Goal: Task Accomplishment & Management: Manage account settings

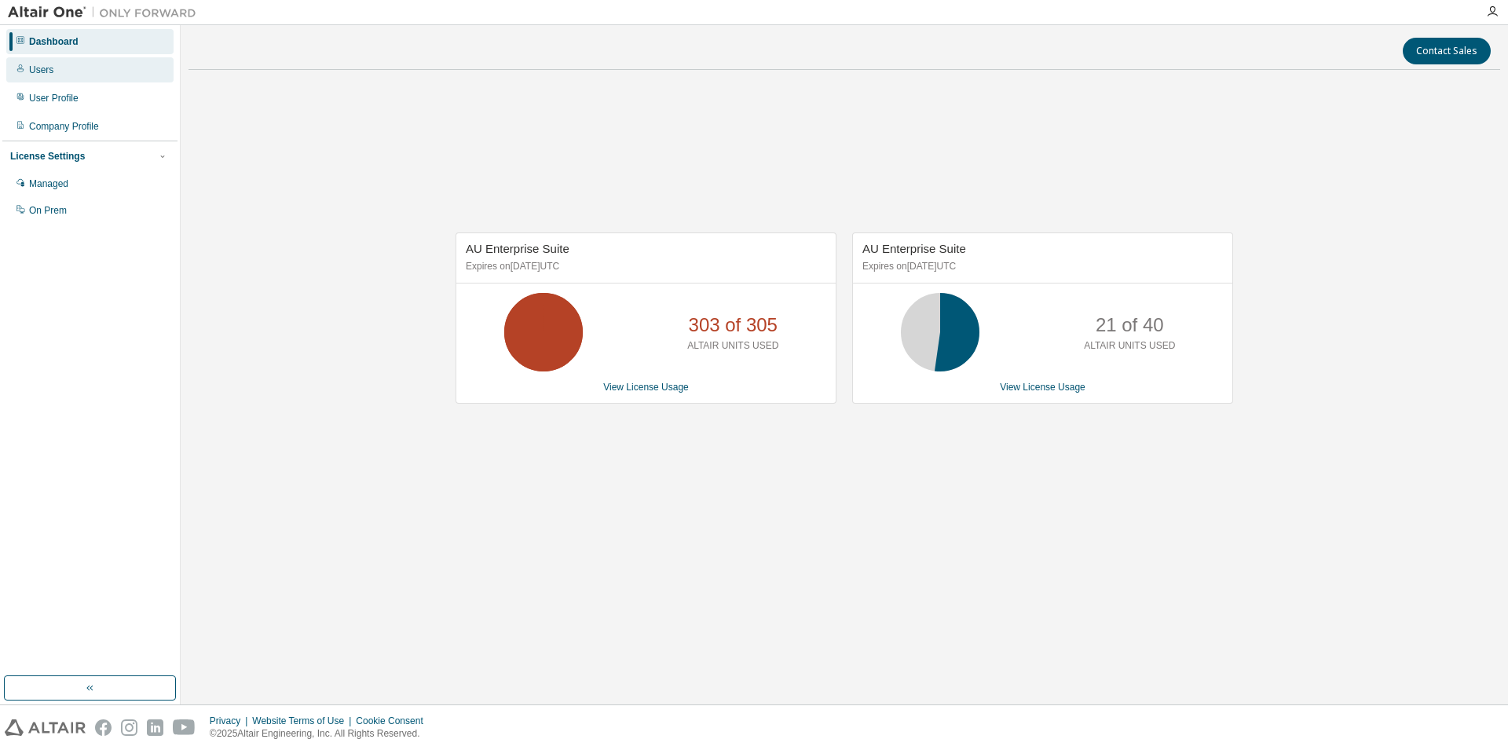
click at [64, 66] on div "Users" at bounding box center [89, 69] width 167 height 25
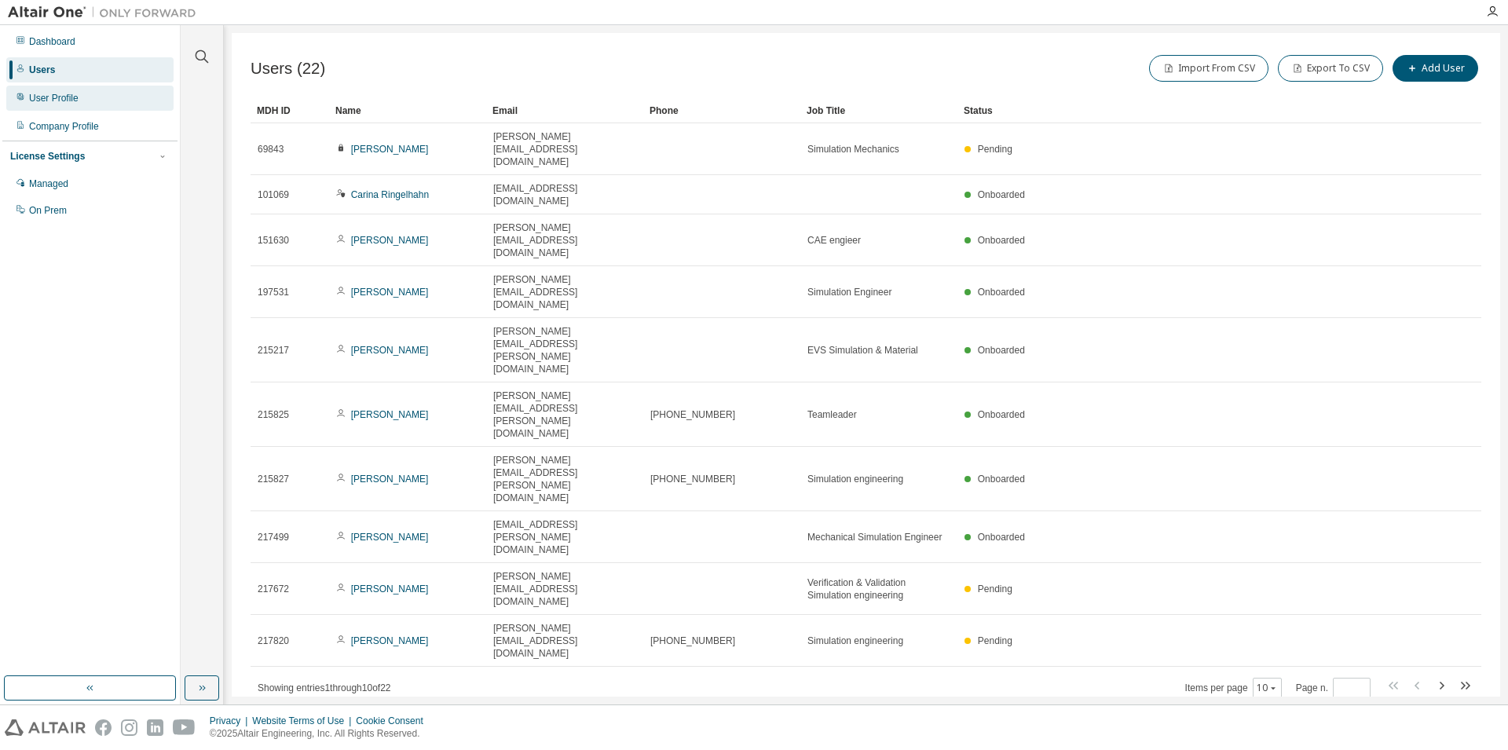
click at [55, 94] on div "User Profile" at bounding box center [53, 98] width 49 height 13
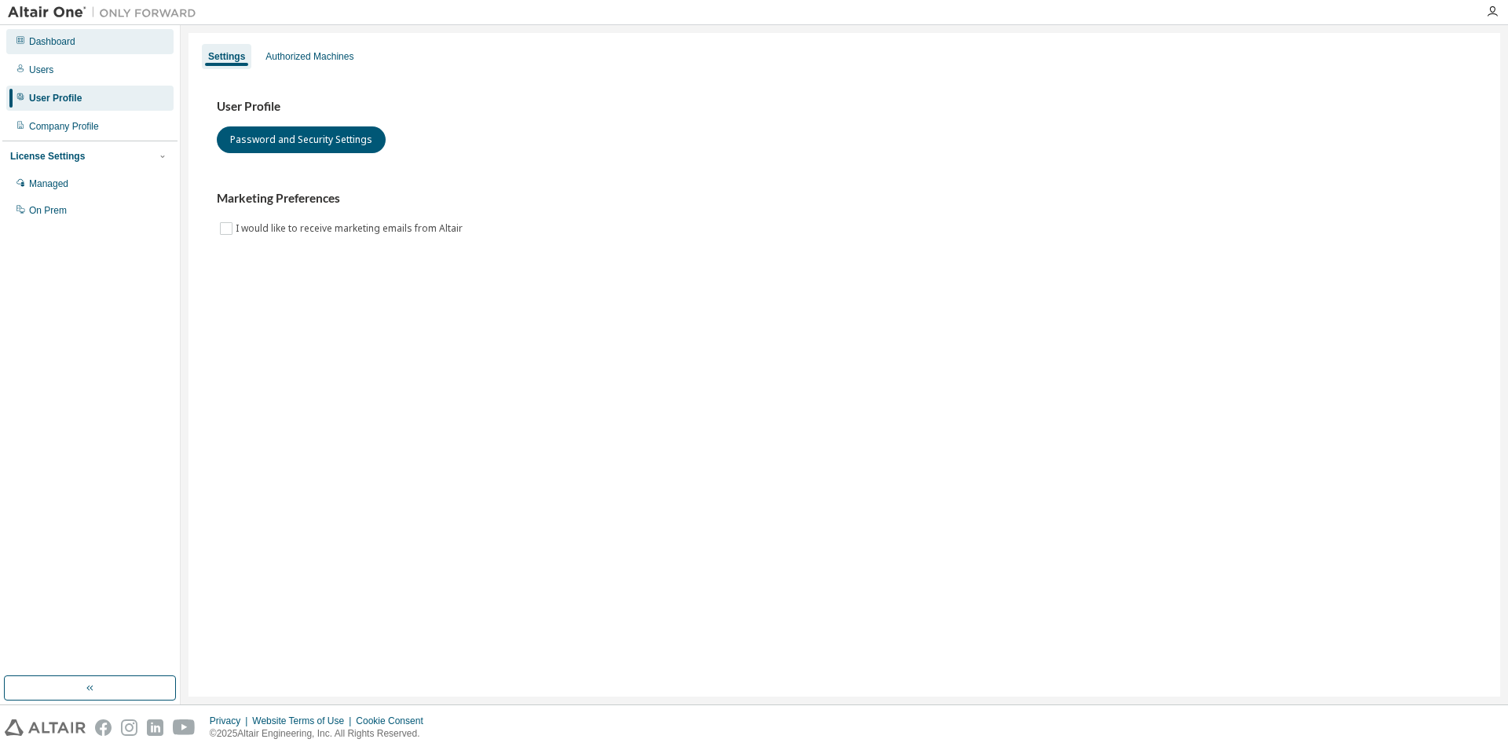
click at [74, 41] on div "Dashboard" at bounding box center [52, 41] width 46 height 13
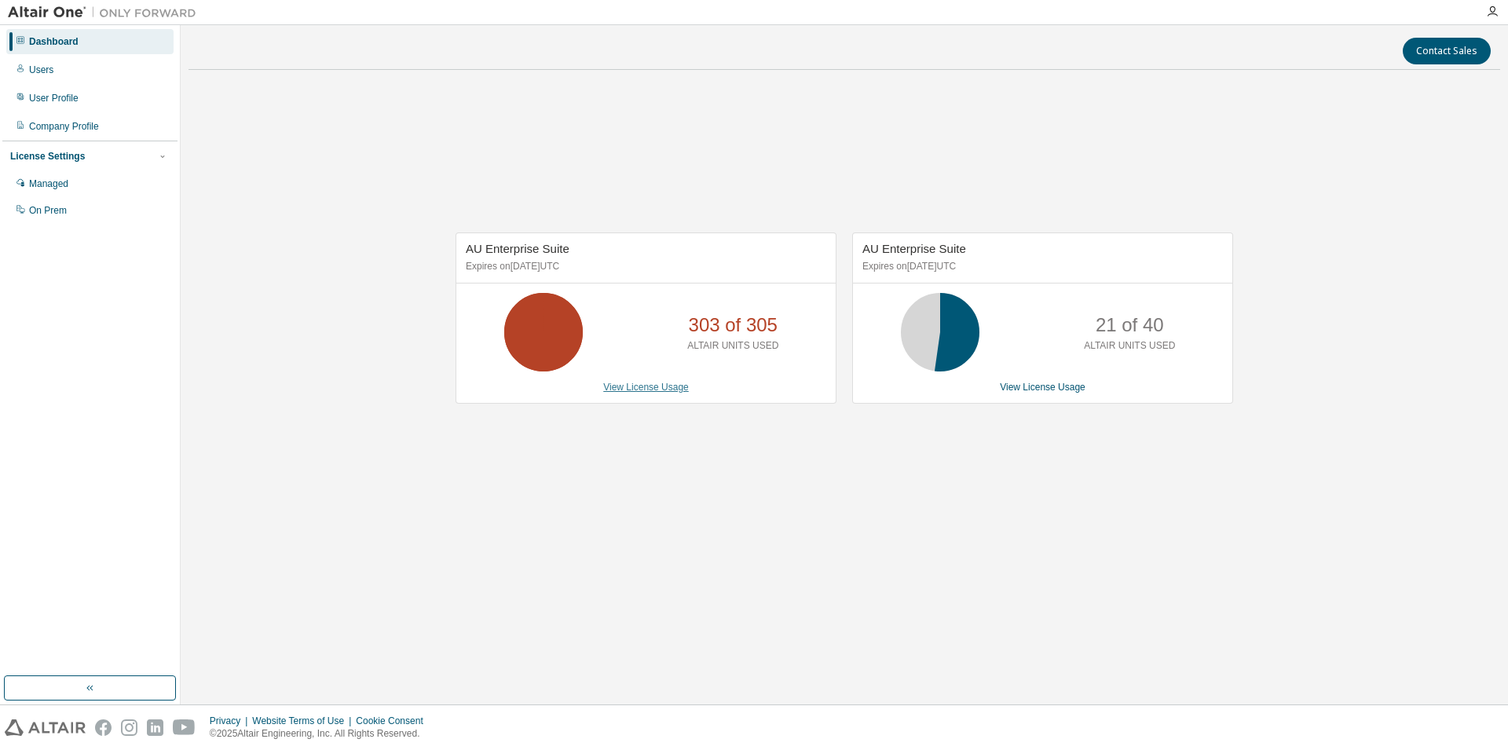
click at [656, 390] on link "View License Usage" at bounding box center [646, 387] width 86 height 11
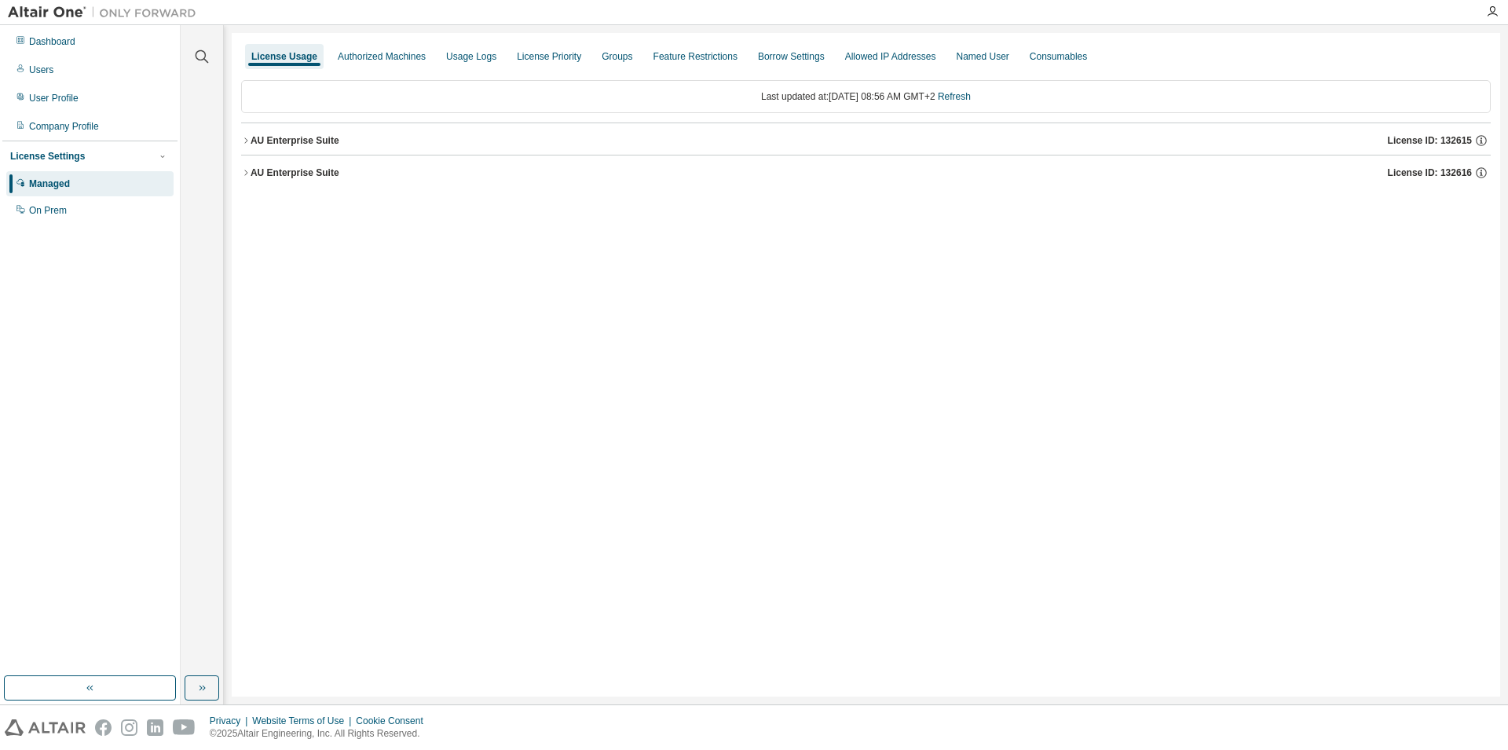
click at [317, 138] on div "AU Enterprise Suite" at bounding box center [294, 140] width 89 height 13
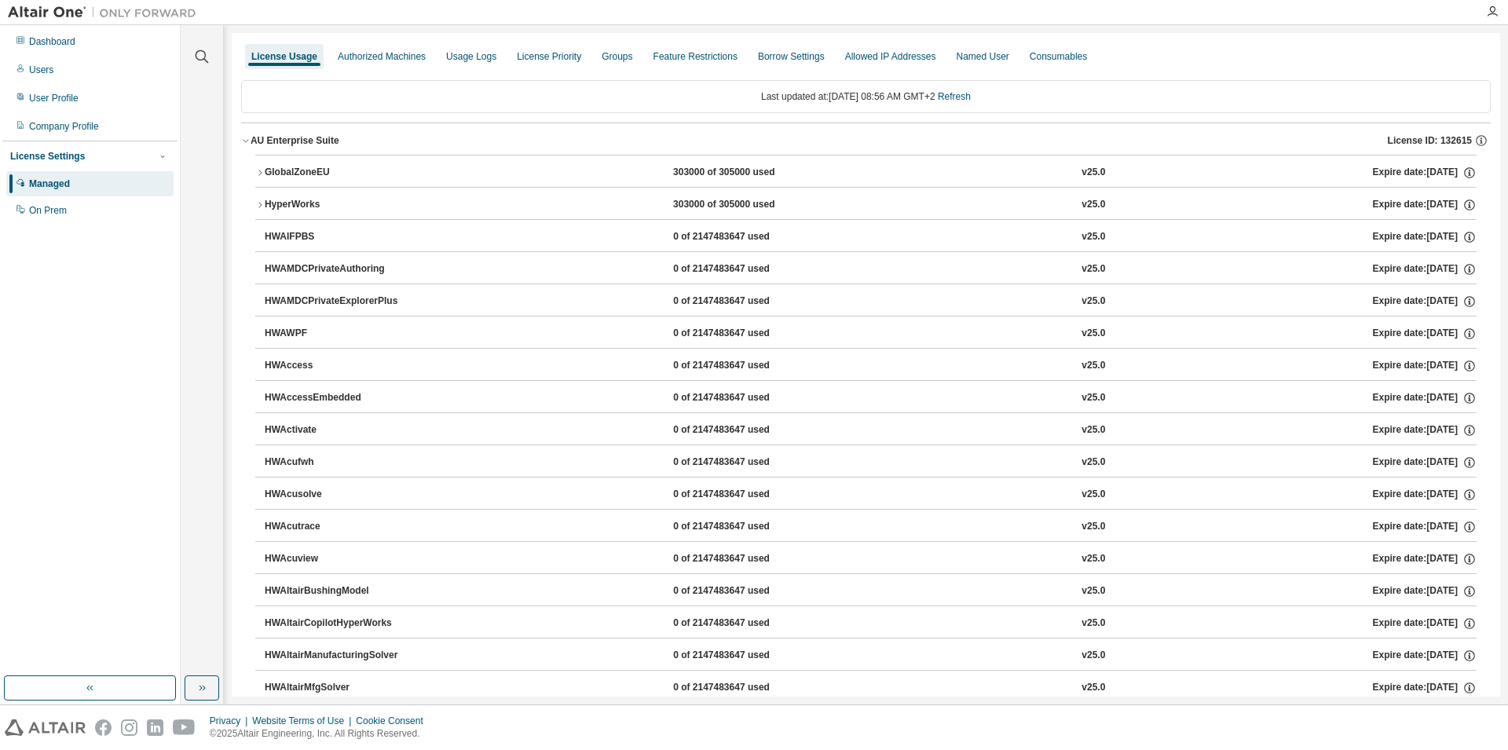
click at [316, 148] on button "AU Enterprise Suite License ID: 132615" at bounding box center [865, 140] width 1249 height 35
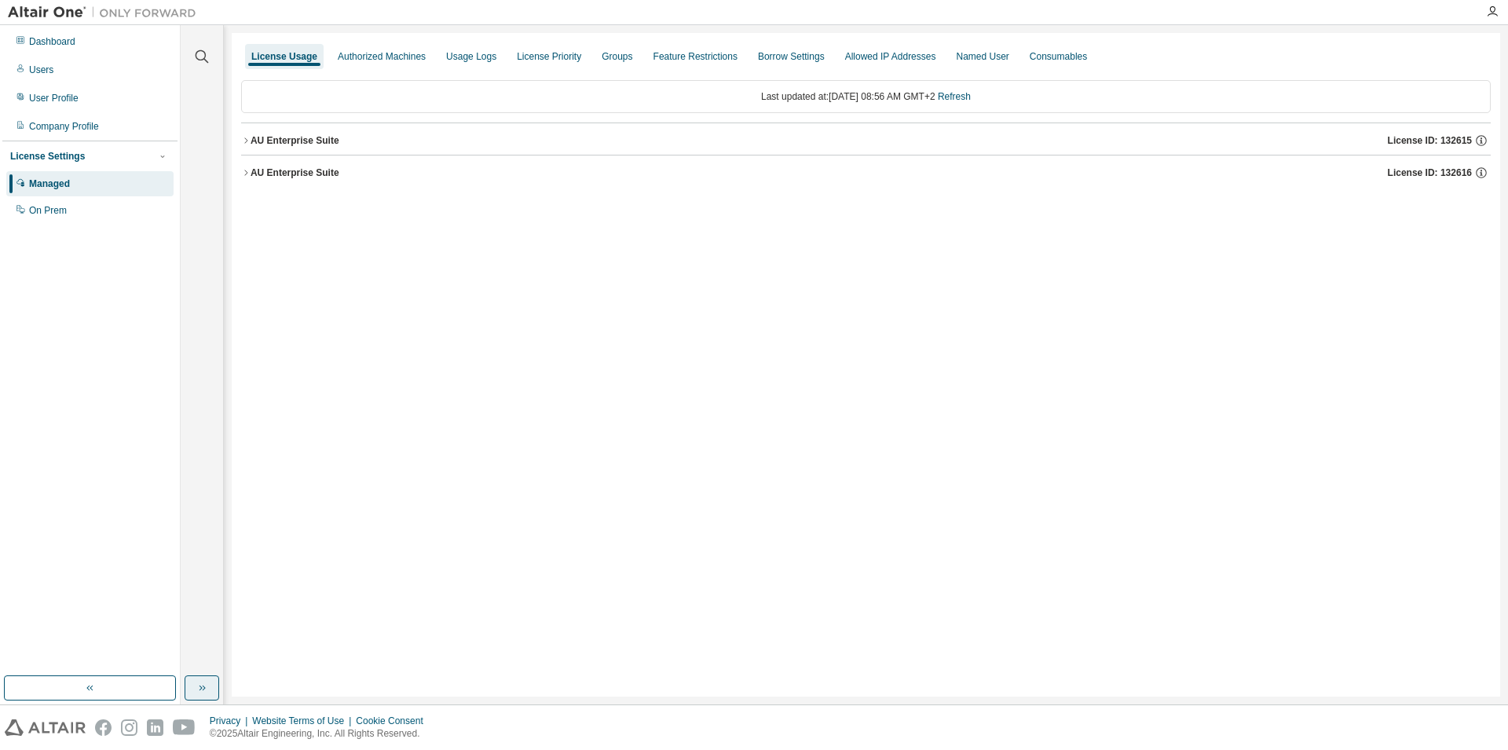
click at [197, 687] on icon "button" at bounding box center [202, 688] width 13 height 13
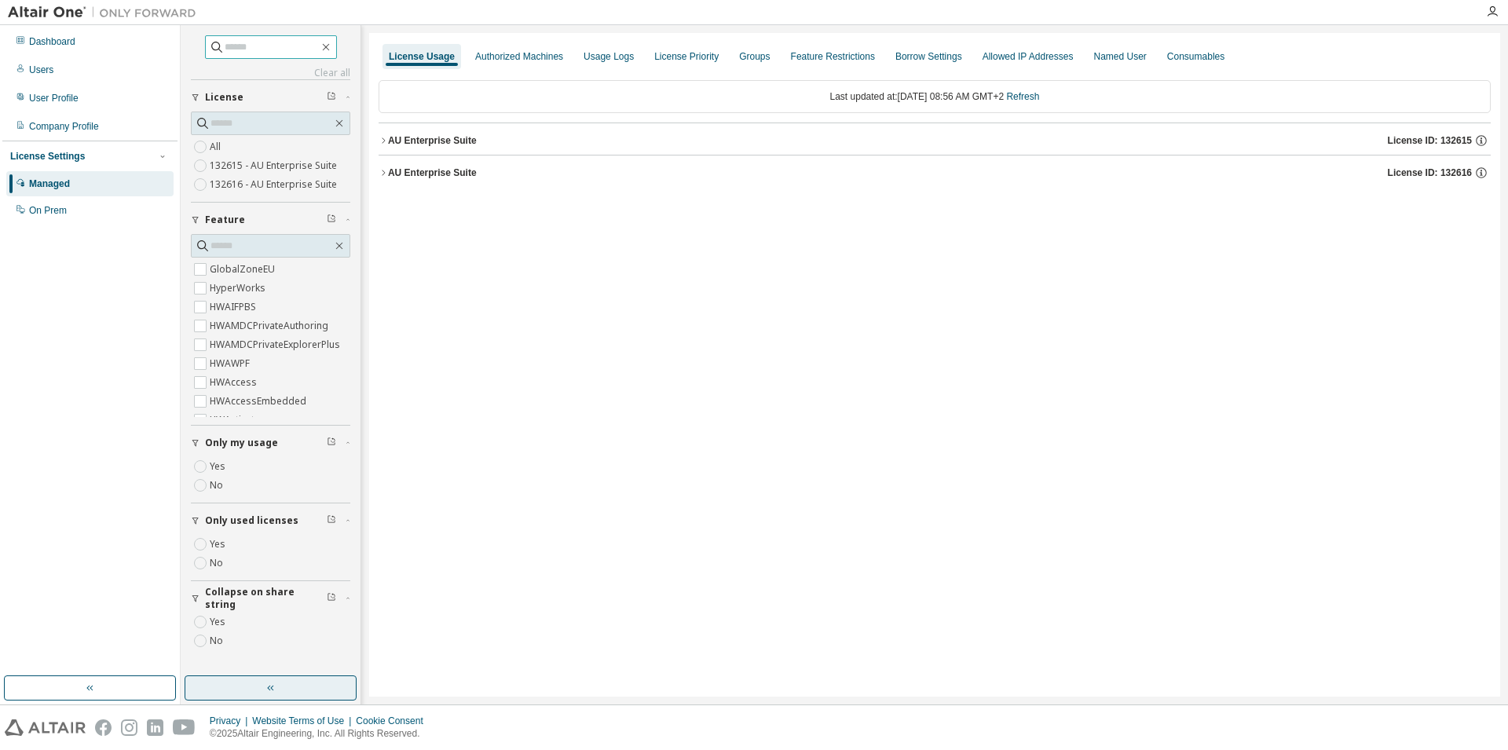
click at [271, 46] on input "text" at bounding box center [272, 47] width 94 height 16
type input "******"
click at [392, 146] on div "AU Enterprise Suite" at bounding box center [432, 140] width 89 height 13
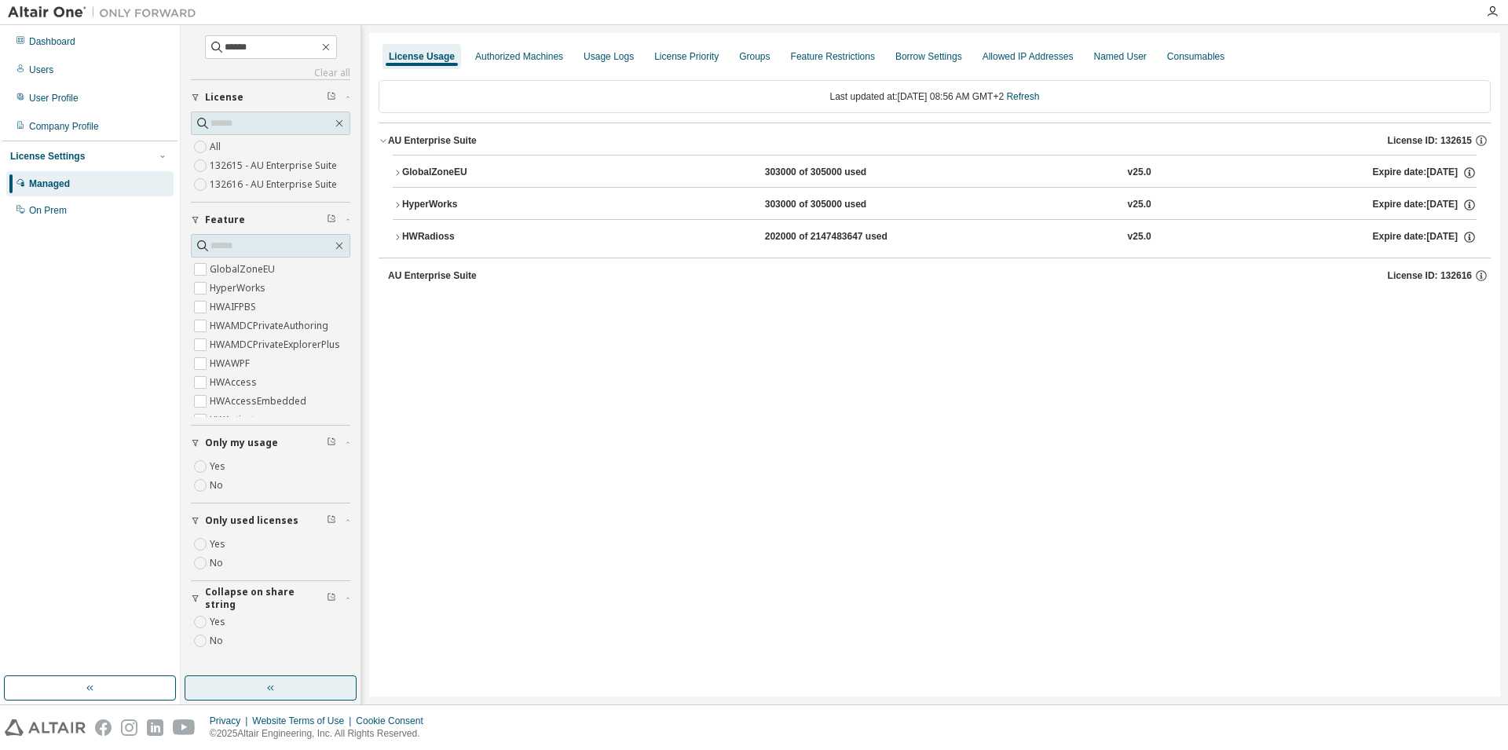
click at [404, 238] on div "HWRadioss" at bounding box center [472, 237] width 141 height 14
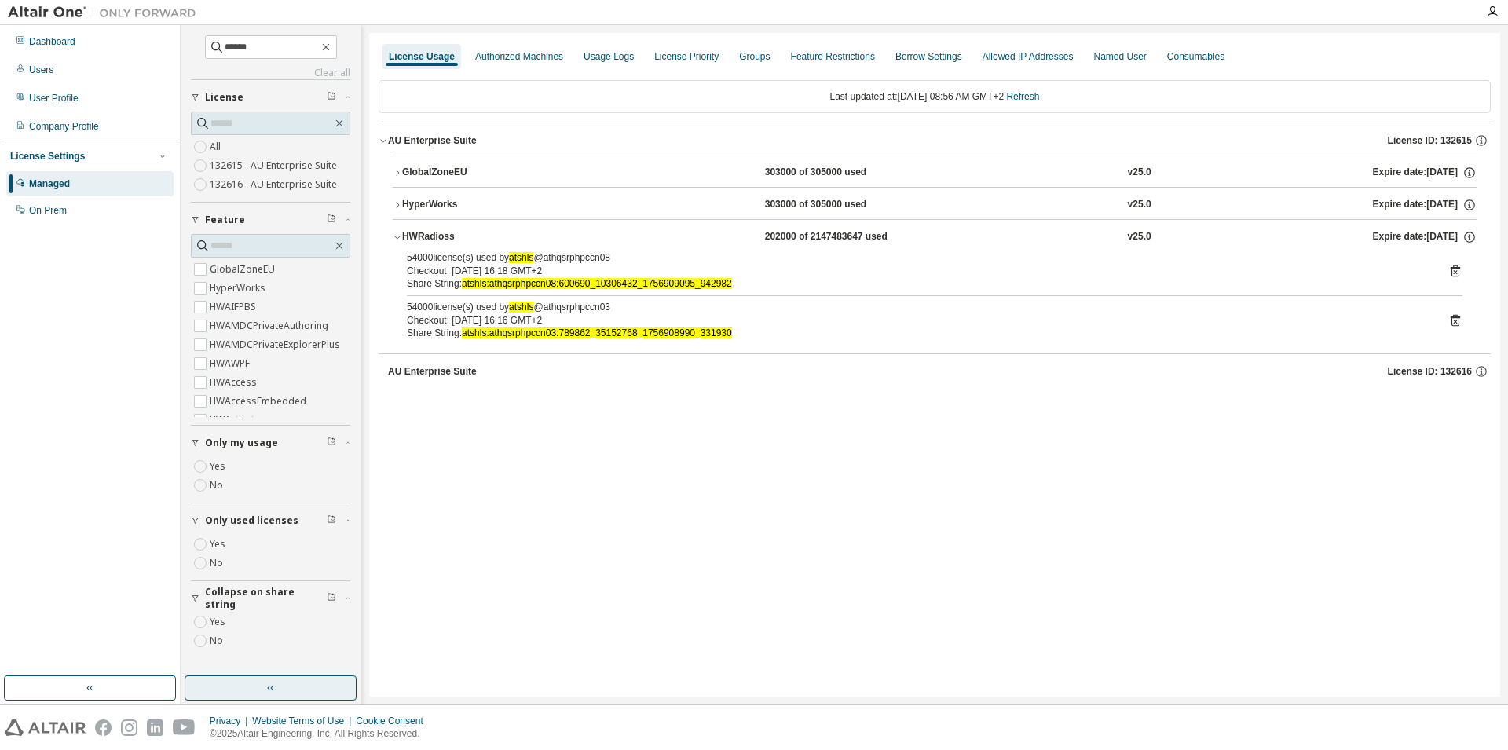
click at [980, 449] on div "License Usage Authorized Machines Usage Logs License Priority Groups Feature Re…" at bounding box center [934, 364] width 1131 height 663
drag, startPoint x: 407, startPoint y: 258, endPoint x: 788, endPoint y: 327, distance: 387.0
click at [788, 327] on div "54000 license(s) used by atshls @ athqsrphpccn08 Checkout: [DATE] 16:18 GMT+2 S…" at bounding box center [935, 299] width 1084 height 96
click at [788, 327] on p "Share String: atshls:athqsrphpccn03:789862_35152768_1756908990_331930" at bounding box center [916, 333] width 1018 height 13
drag, startPoint x: 411, startPoint y: 258, endPoint x: 764, endPoint y: 285, distance: 353.6
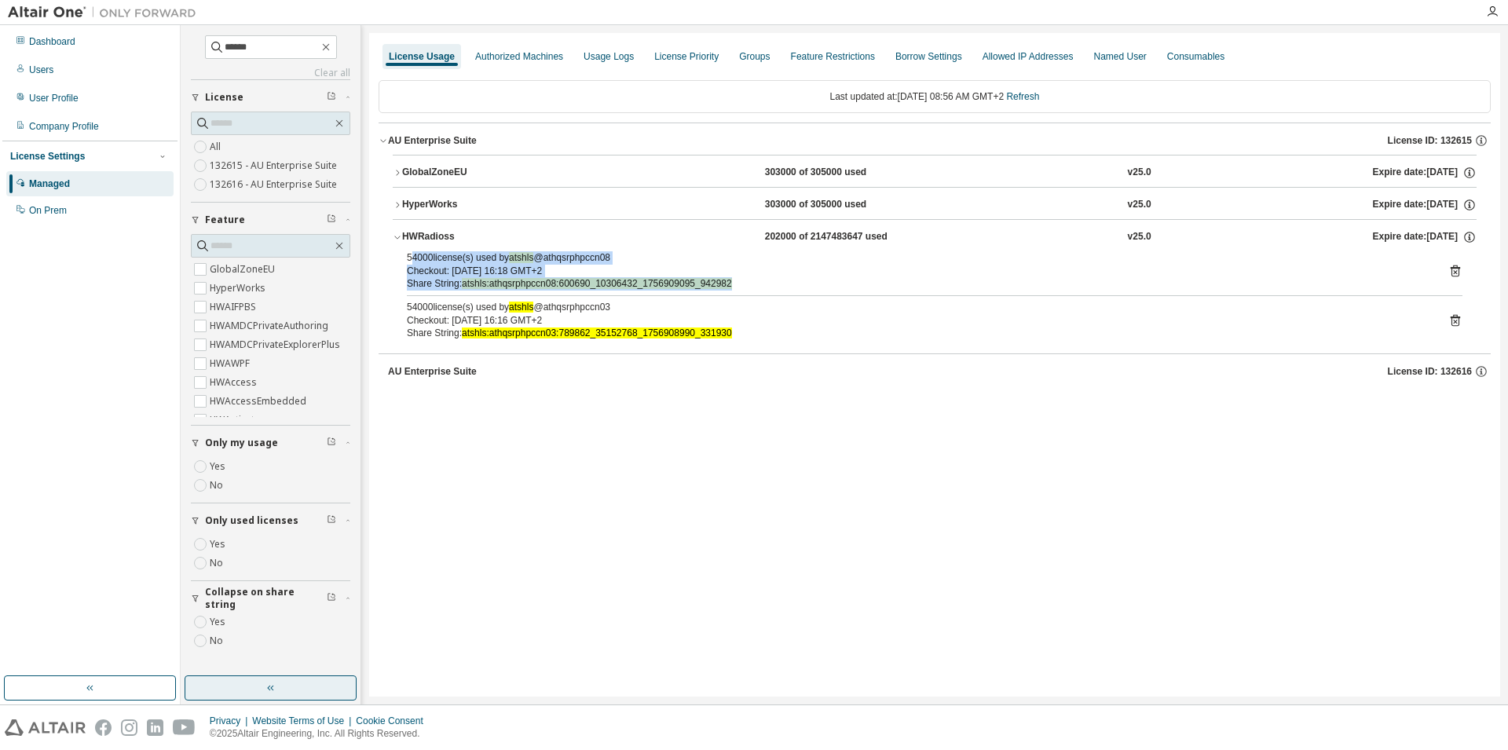
click at [764, 285] on div "54000 license(s) used by atshls @ athqsrphpccn08 Checkout: [DATE] 16:18 GMT+2 S…" at bounding box center [916, 270] width 1018 height 39
click at [864, 283] on p "Share String: atshls:athqsrphpccn08:600690_10306432_1756909095_942982" at bounding box center [916, 283] width 1018 height 13
click at [1455, 272] on icon at bounding box center [1455, 272] width 4 height 4
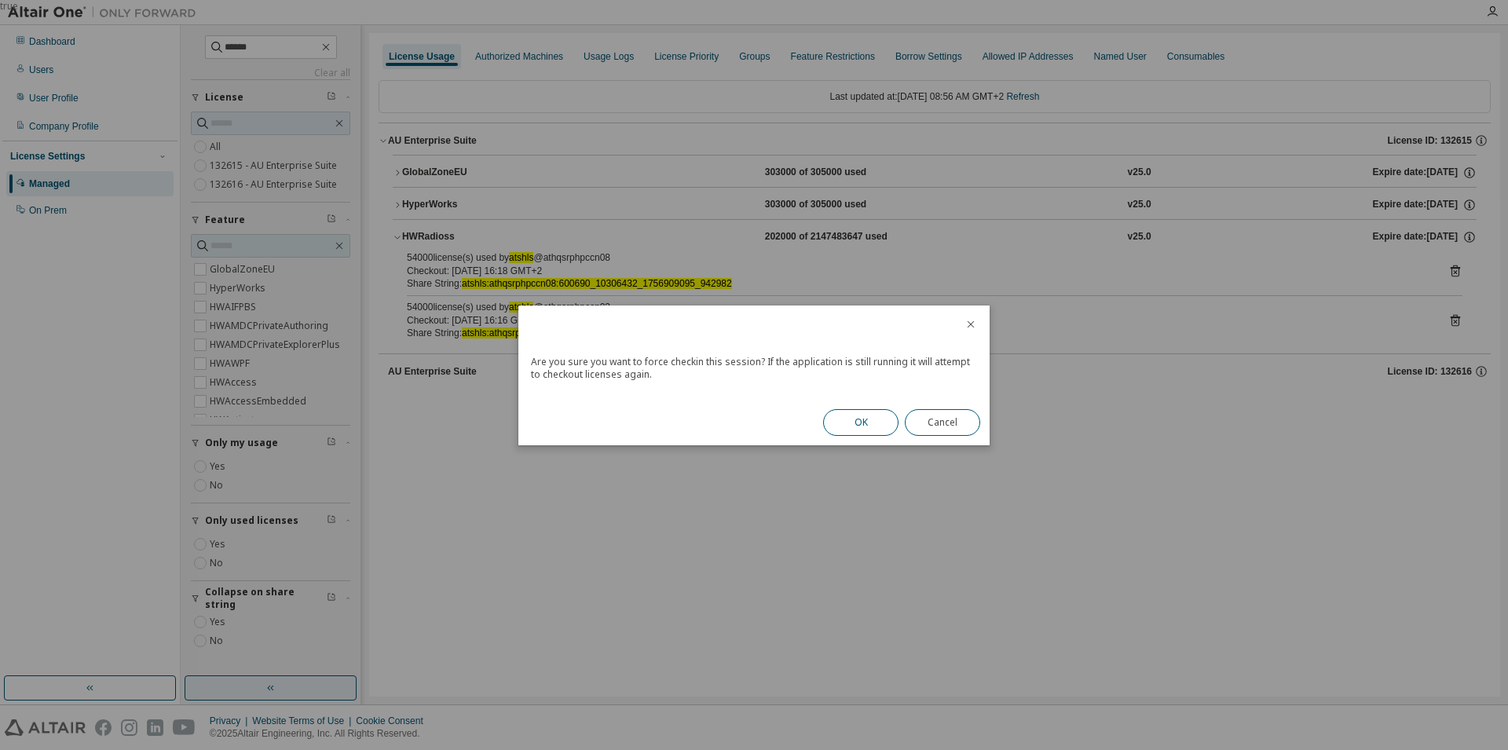
click at [871, 427] on button "OK" at bounding box center [860, 422] width 75 height 27
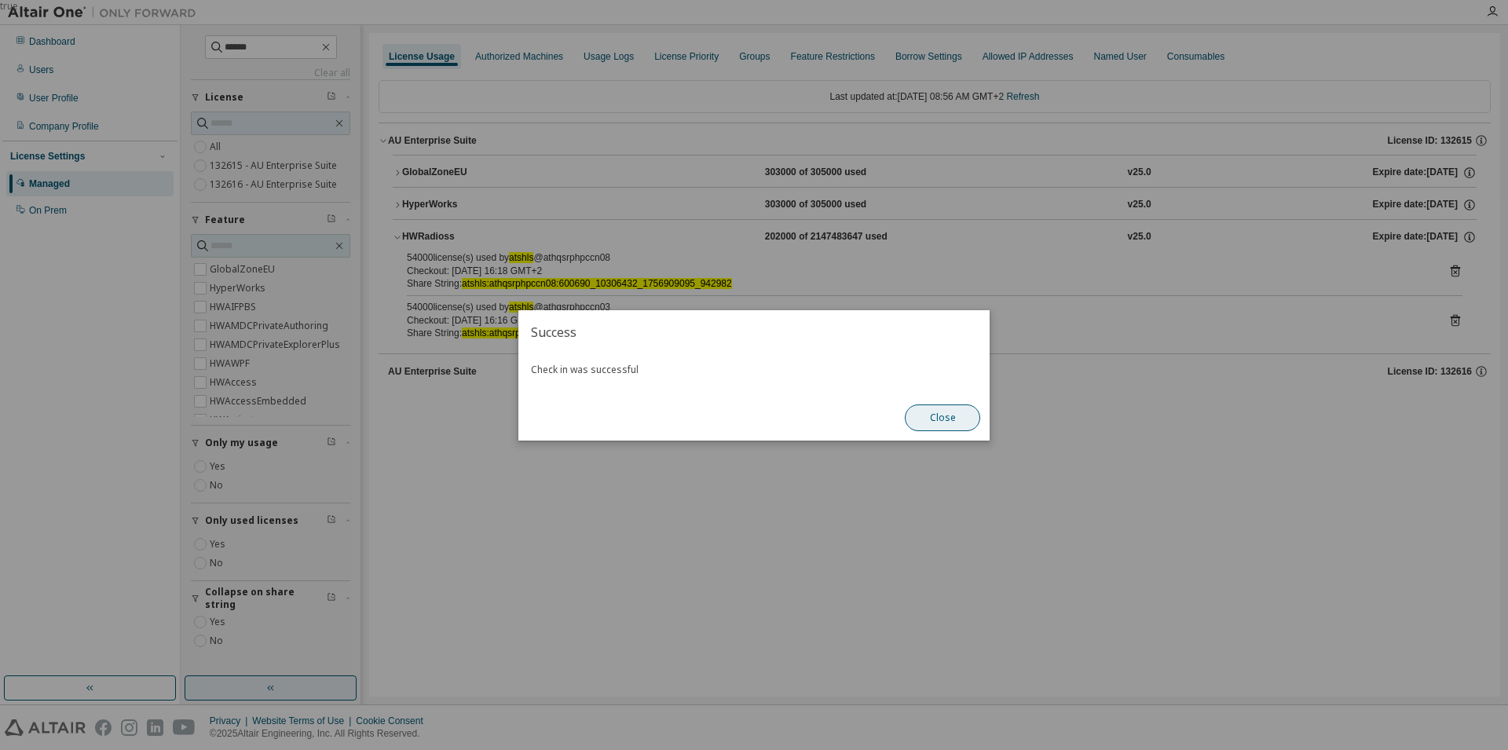
click at [953, 409] on button "Close" at bounding box center [942, 417] width 75 height 27
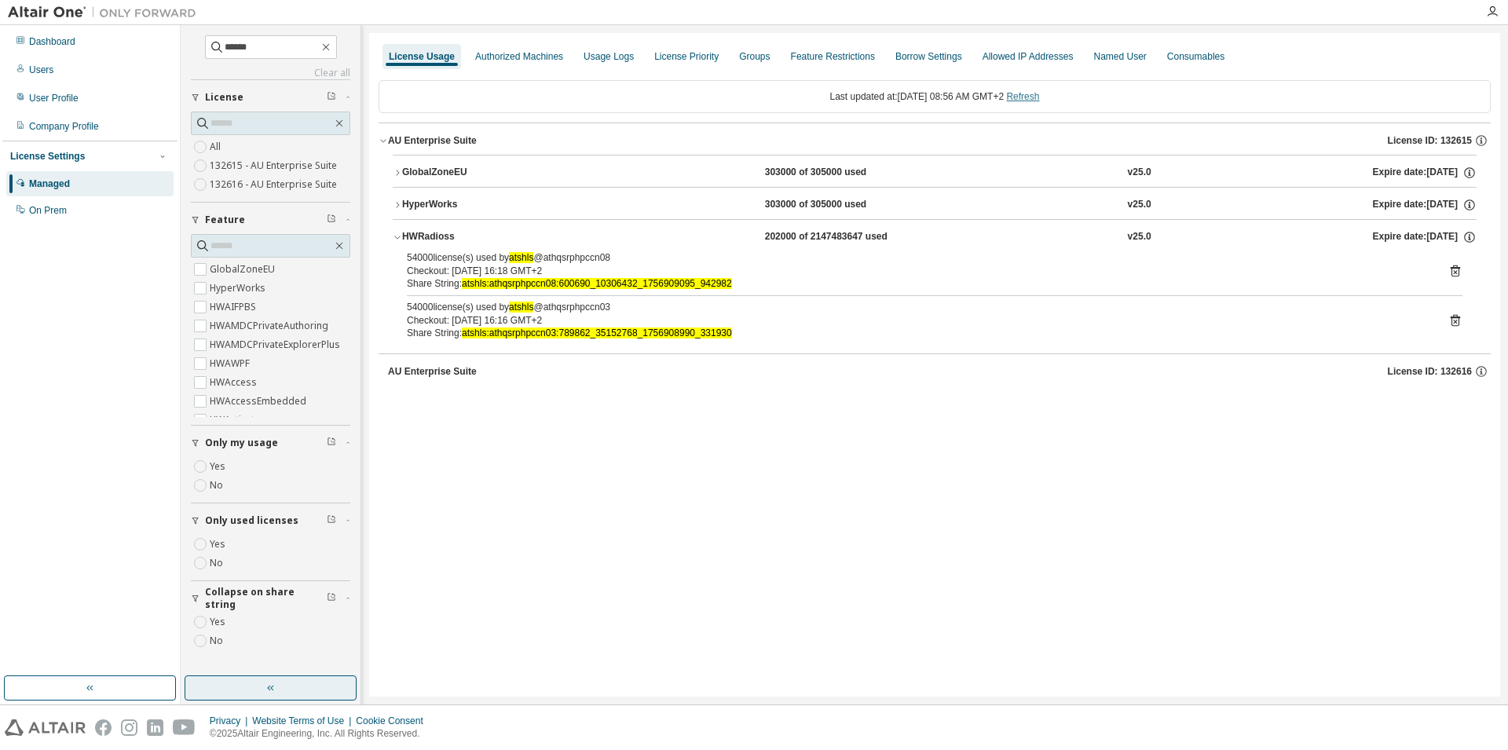
click at [1039, 94] on link "Refresh" at bounding box center [1022, 96] width 33 height 11
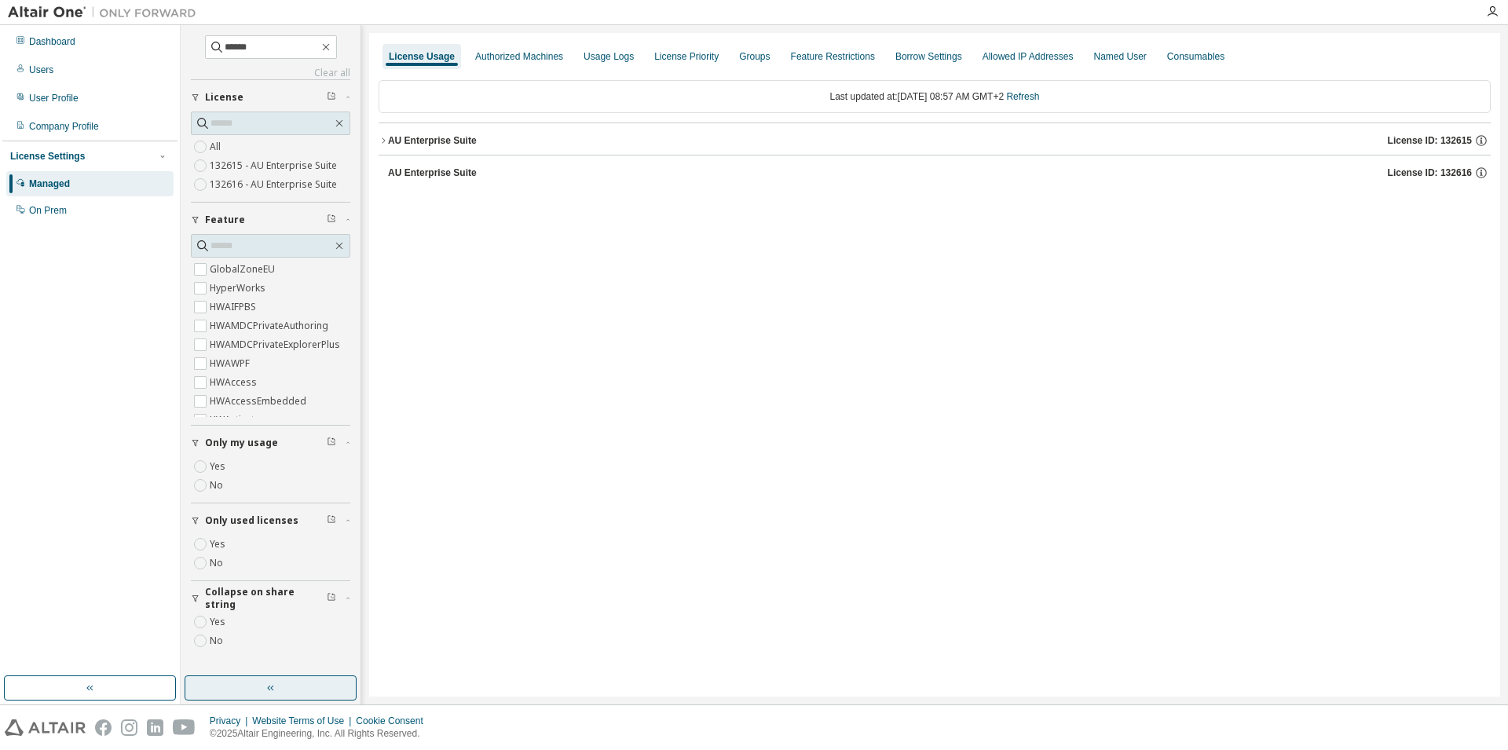
click at [387, 137] on icon "button" at bounding box center [382, 140] width 9 height 9
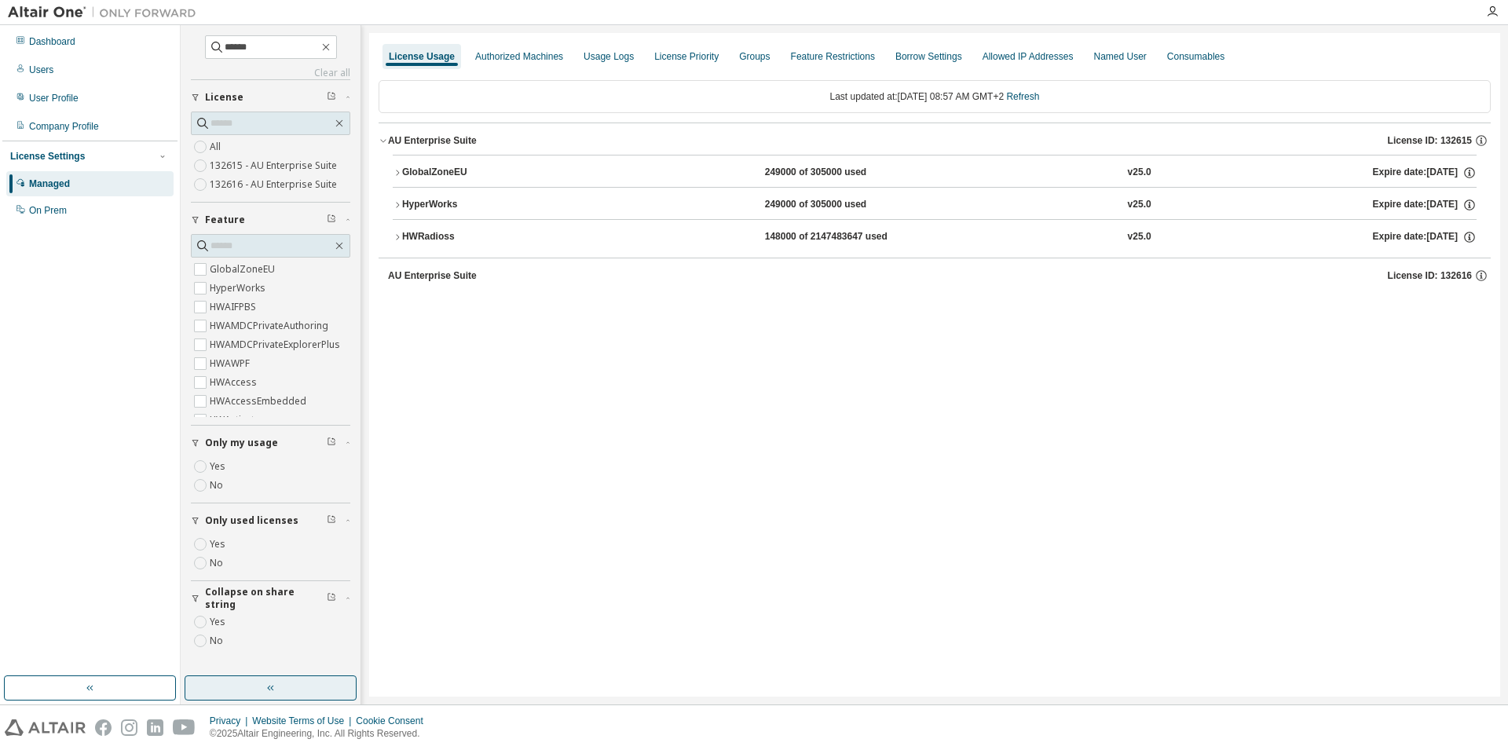
click at [403, 235] on div "HWRadioss" at bounding box center [472, 237] width 141 height 14
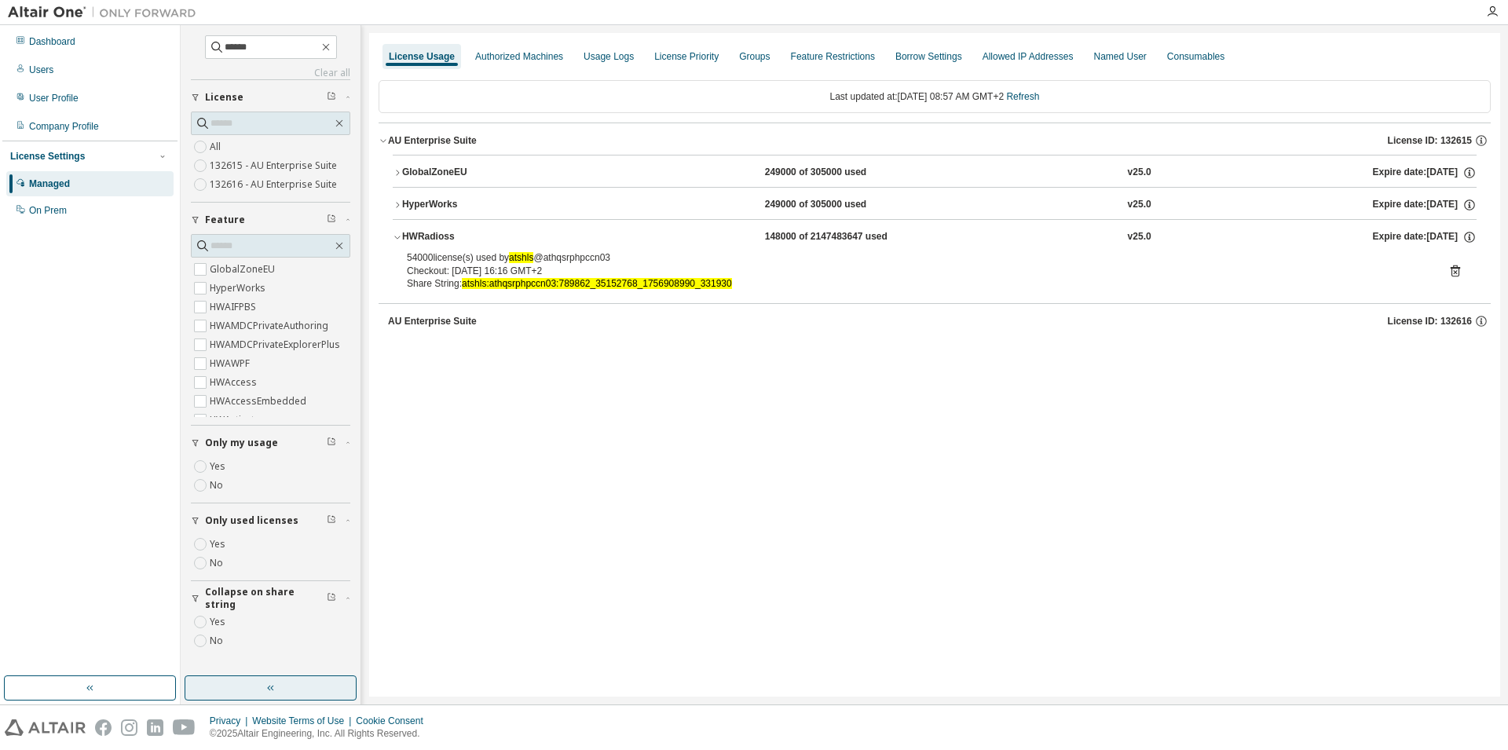
click at [512, 399] on div "License Usage Authorized Machines Usage Logs License Priority Groups Feature Re…" at bounding box center [934, 364] width 1131 height 663
